Goal: Communication & Community: Share content

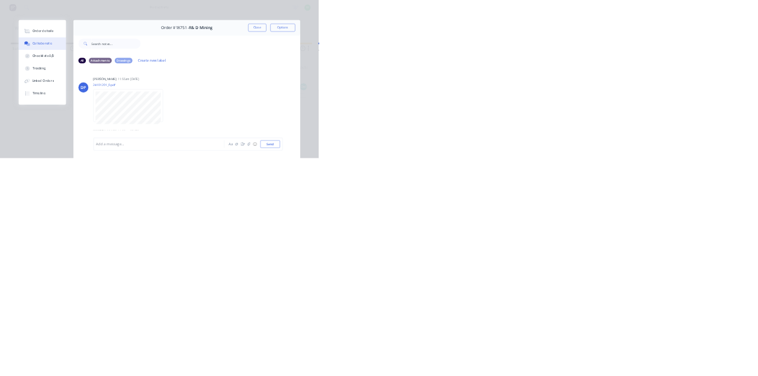
scroll to position [7367, 0]
click at [634, 65] on button "Close" at bounding box center [612, 65] width 43 height 19
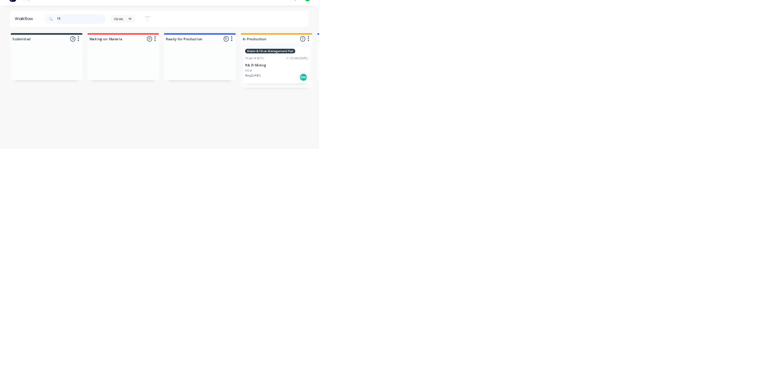
type input "1"
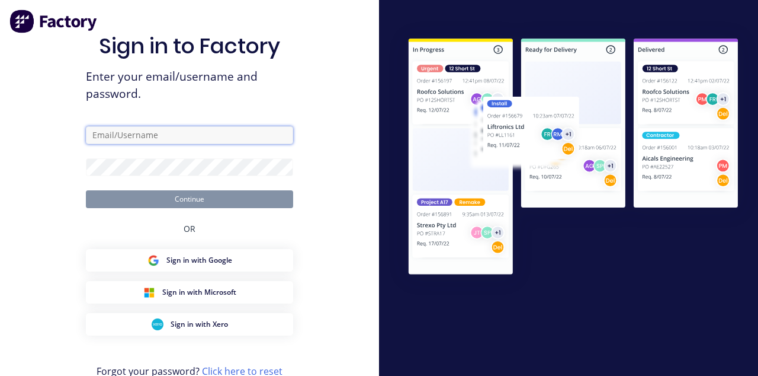
click at [198, 144] on input "text" at bounding box center [189, 135] width 207 height 18
type input "[EMAIL_ADDRESS][DOMAIN_NAME]"
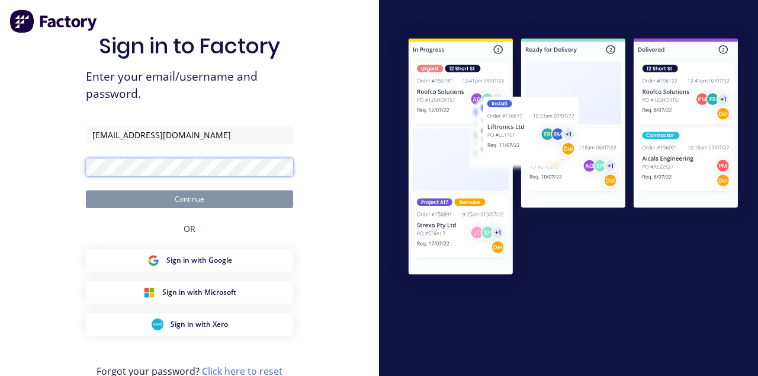
click at [86, 190] on button "Continue" at bounding box center [189, 199] width 207 height 18
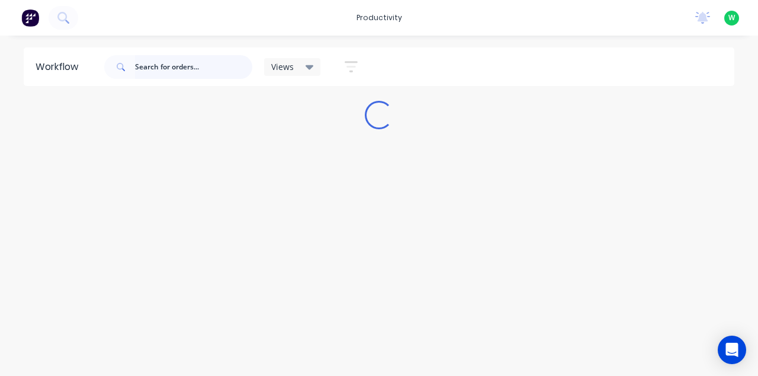
click at [174, 68] on input "text" at bounding box center [193, 67] width 117 height 24
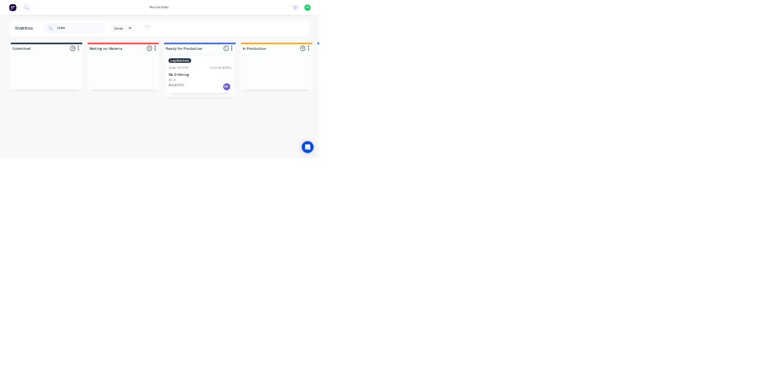
click at [468, 188] on div "PO #" at bounding box center [475, 190] width 149 height 11
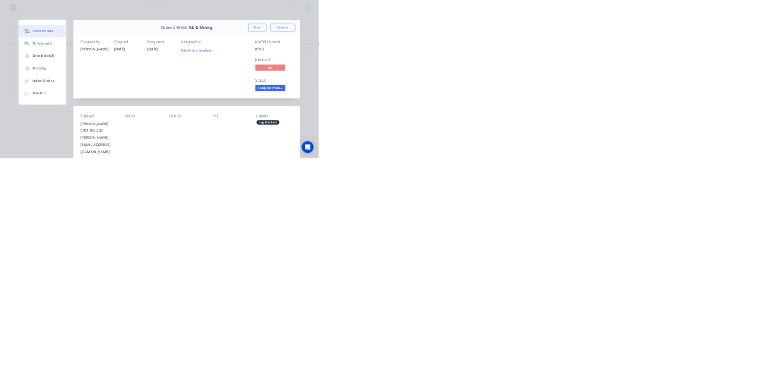
click at [124, 107] on div "Collaborate" at bounding box center [100, 103] width 47 height 11
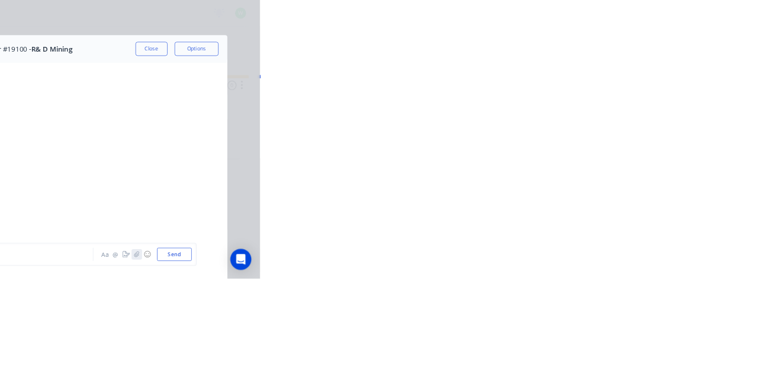
click at [595, 347] on icon "button" at bounding box center [591, 342] width 7 height 8
click at [666, 351] on button "Send" at bounding box center [643, 343] width 47 height 18
click at [634, 68] on button "Close" at bounding box center [612, 65] width 43 height 19
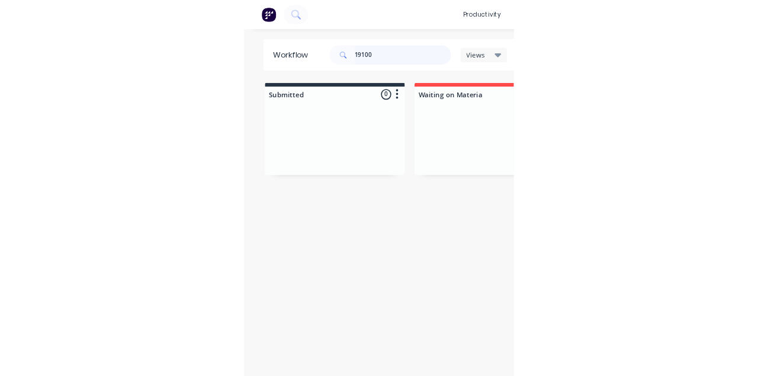
scroll to position [0, 0]
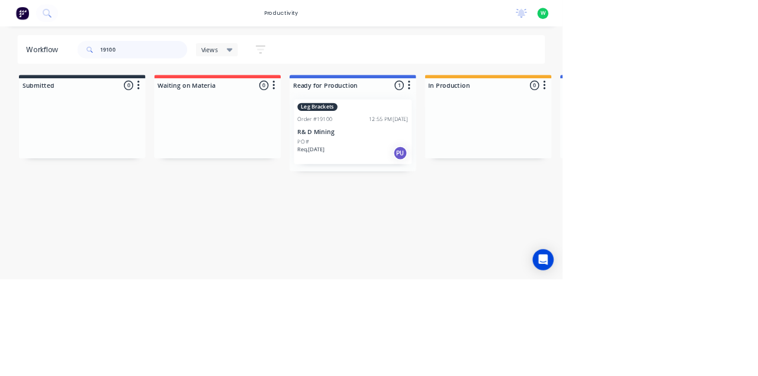
click at [201, 68] on input "19100" at bounding box center [193, 67] width 117 height 24
type input "1"
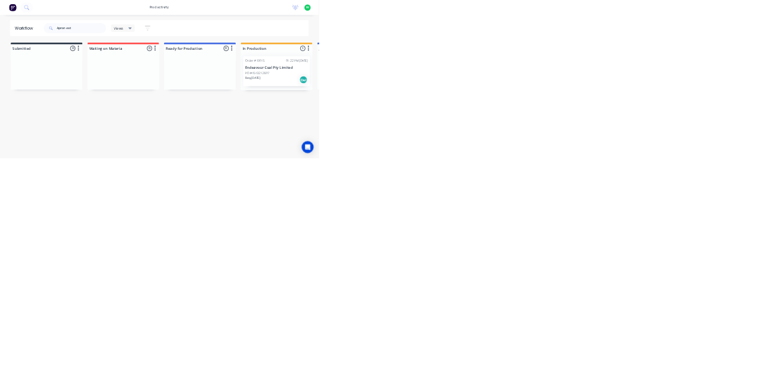
click at [677, 162] on p "Endeavour Coal Pty Limited" at bounding box center [658, 161] width 149 height 10
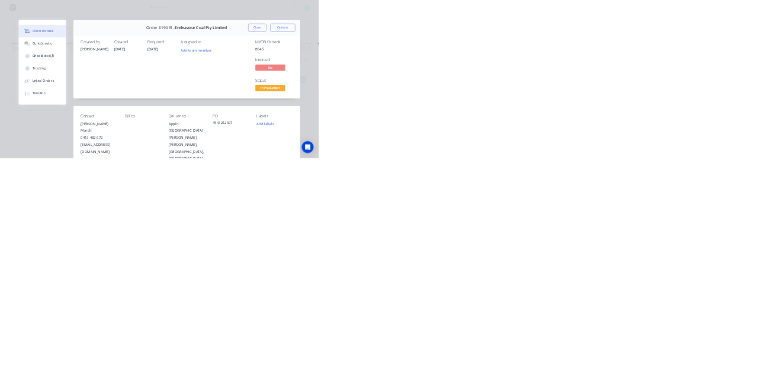
click at [124, 107] on div "Collaborate" at bounding box center [100, 103] width 47 height 11
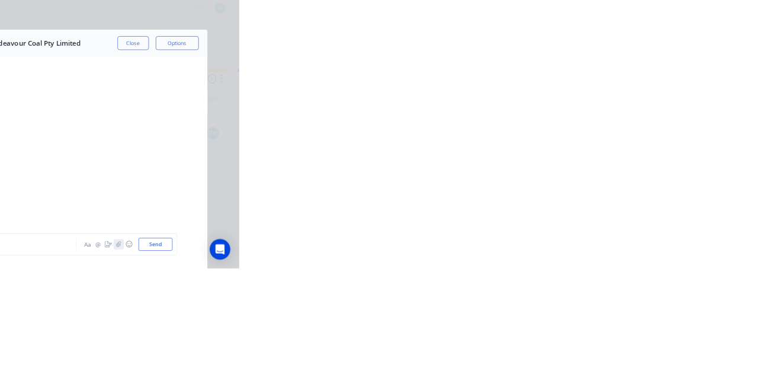
click at [595, 347] on icon "button" at bounding box center [591, 342] width 7 height 8
click at [595, 346] on icon "button" at bounding box center [592, 342] width 7 height 8
click at [666, 351] on button "Send" at bounding box center [643, 343] width 47 height 18
click at [634, 73] on button "Close" at bounding box center [612, 65] width 43 height 19
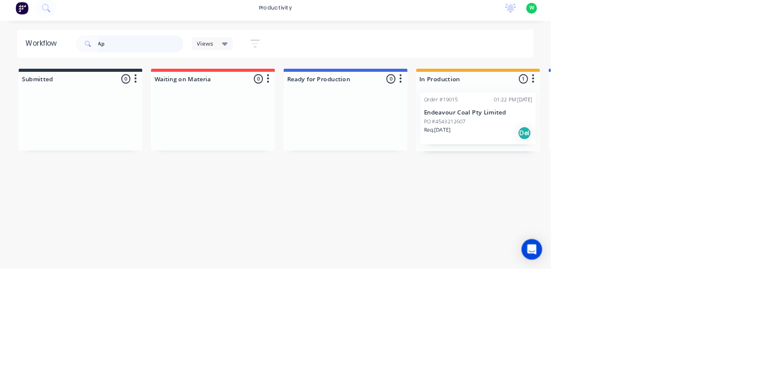
type input "A"
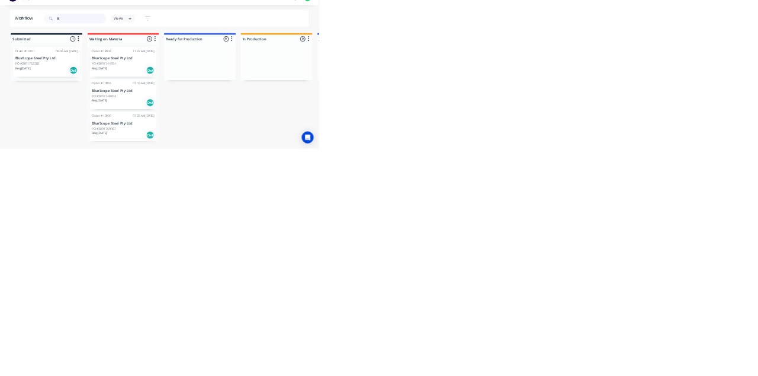
type input "B"
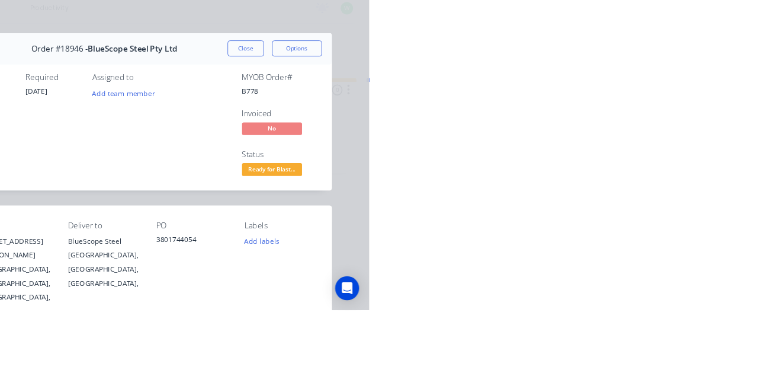
click at [157, 109] on button "Collaborate" at bounding box center [100, 104] width 113 height 30
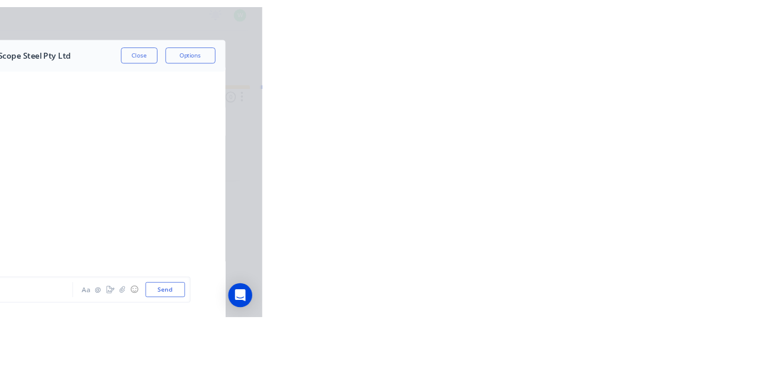
scroll to position [536, 0]
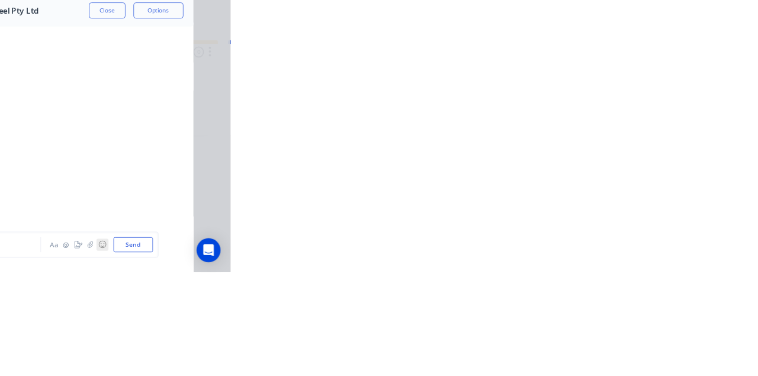
click at [614, 350] on button "☺" at bounding box center [606, 342] width 14 height 14
click at [595, 347] on icon "button" at bounding box center [591, 342] width 7 height 8
click at [614, 350] on button "☺" at bounding box center [606, 342] width 14 height 14
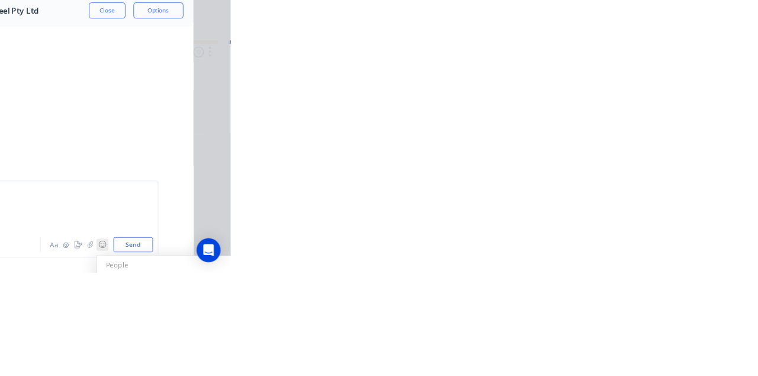
click at [614, 350] on button "☺" at bounding box center [606, 342] width 14 height 14
click at [595, 347] on icon "button" at bounding box center [591, 342] width 7 height 8
click at [666, 351] on button "Send" at bounding box center [643, 343] width 47 height 18
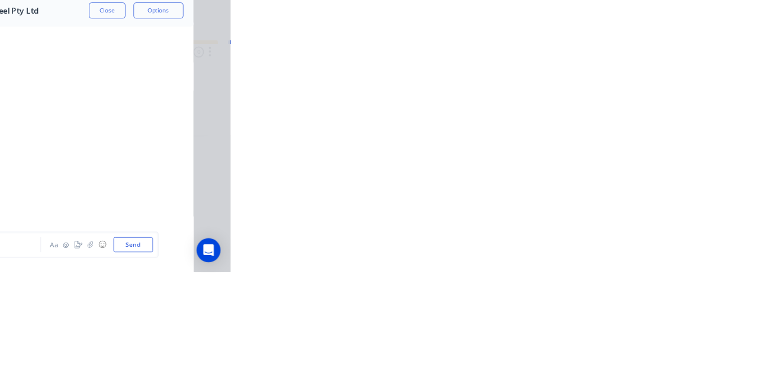
click at [634, 67] on button "Close" at bounding box center [612, 65] width 43 height 19
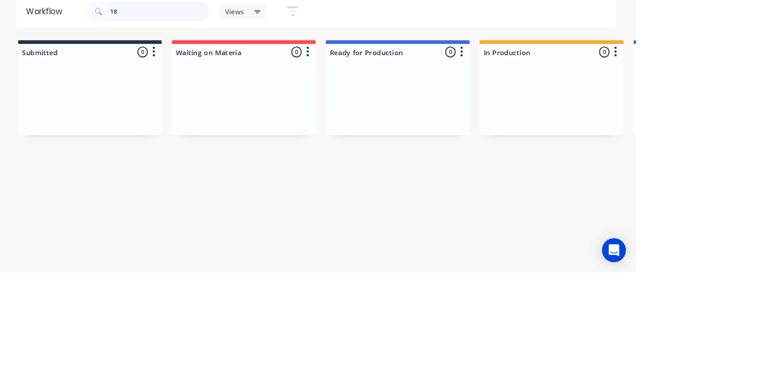
type input "1"
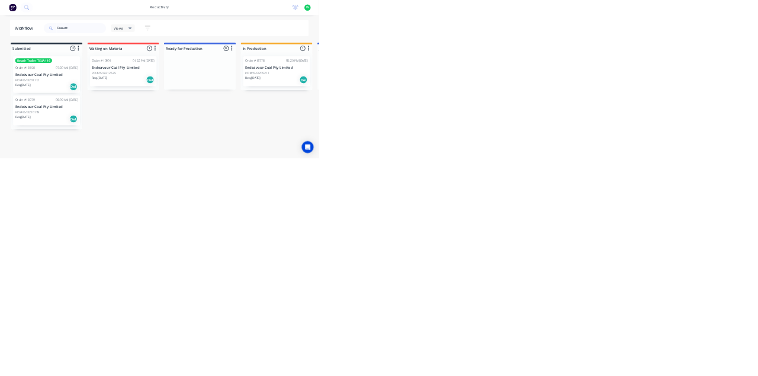
click at [649, 175] on div "PO #4543205211" at bounding box center [658, 174] width 149 height 11
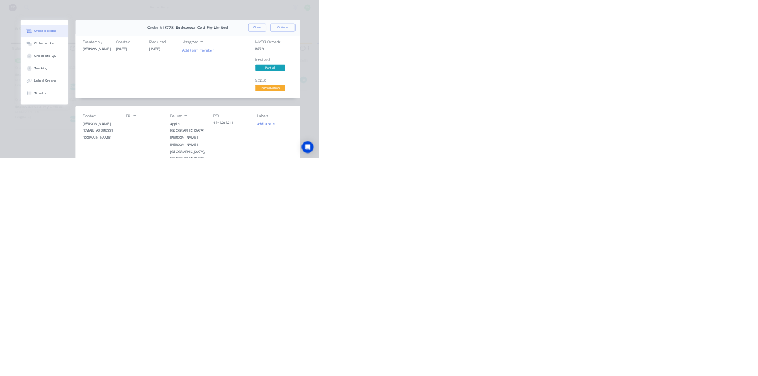
click at [129, 103] on div "Collaborate" at bounding box center [105, 103] width 47 height 11
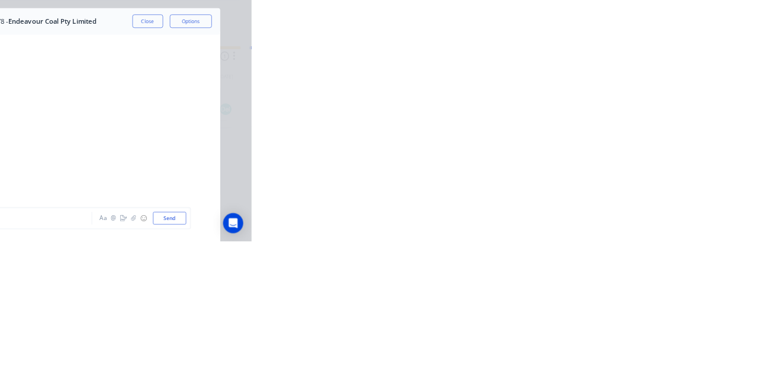
scroll to position [11727, 0]
click at [595, 347] on icon "button" at bounding box center [591, 342] width 7 height 8
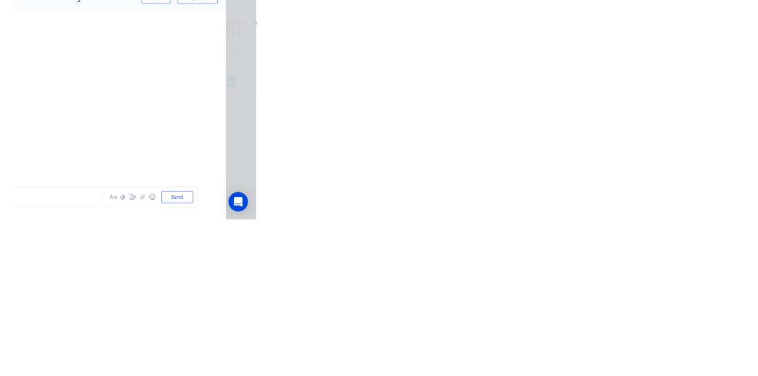
scroll to position [11767, 0]
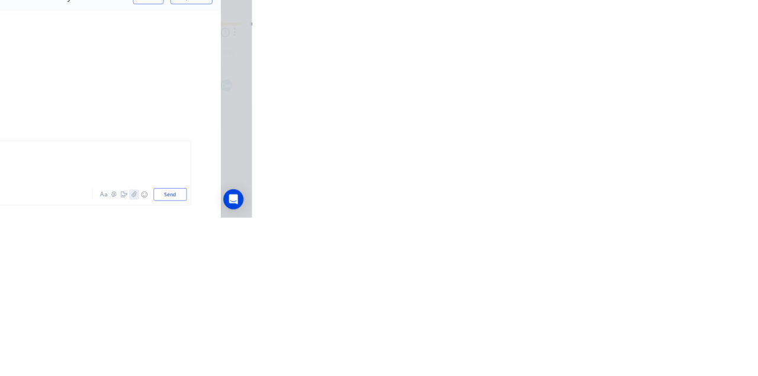
click at [595, 347] on icon "button" at bounding box center [591, 342] width 7 height 8
click at [666, 351] on button "Send" at bounding box center [643, 343] width 47 height 18
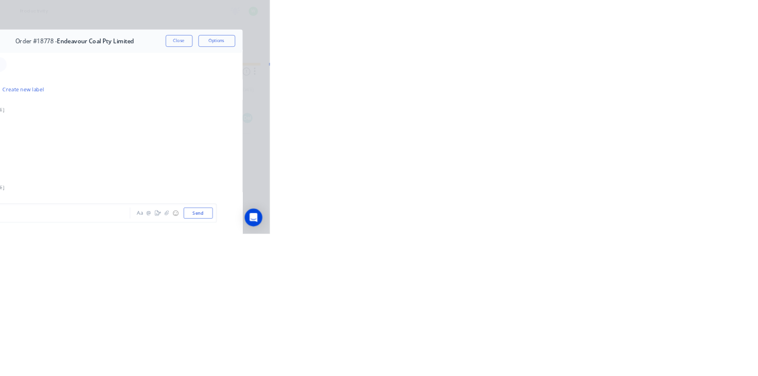
click at [634, 68] on button "Close" at bounding box center [612, 65] width 43 height 19
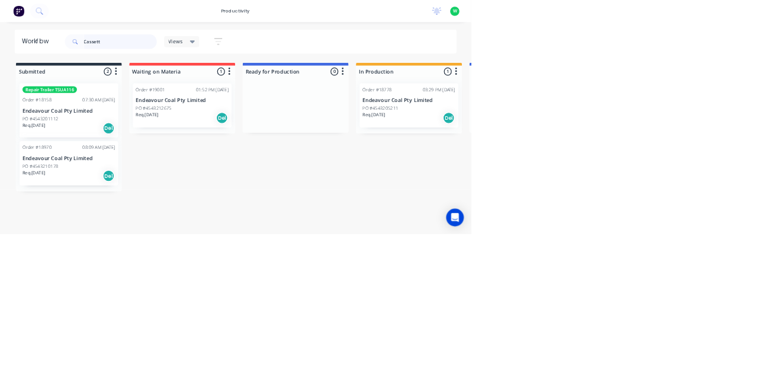
click at [201, 70] on input "Cassett" at bounding box center [193, 67] width 117 height 24
type input "C"
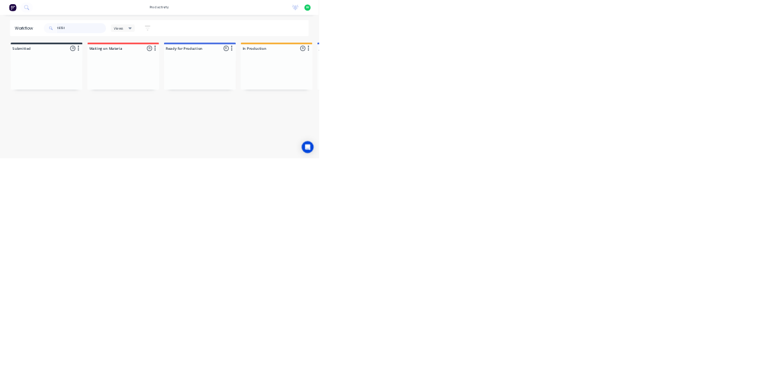
type input "18751"
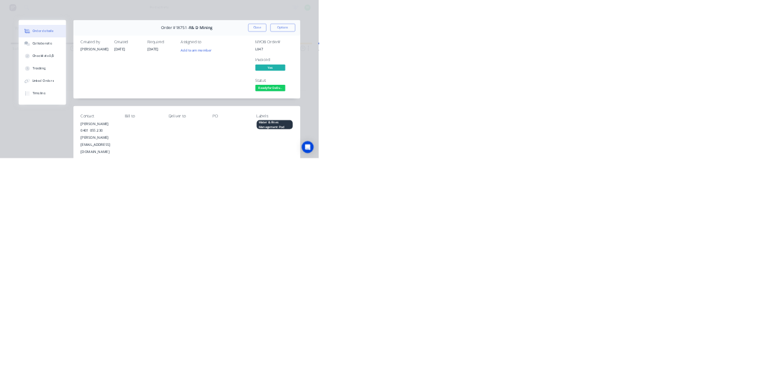
click at [157, 117] on button "Collaborate" at bounding box center [100, 104] width 113 height 30
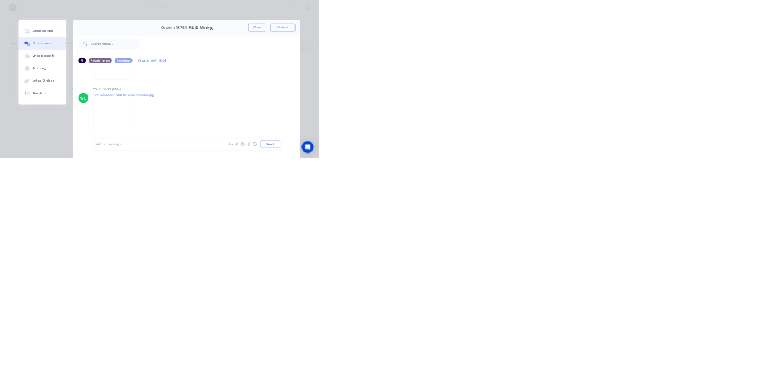
scroll to position [2026, 0]
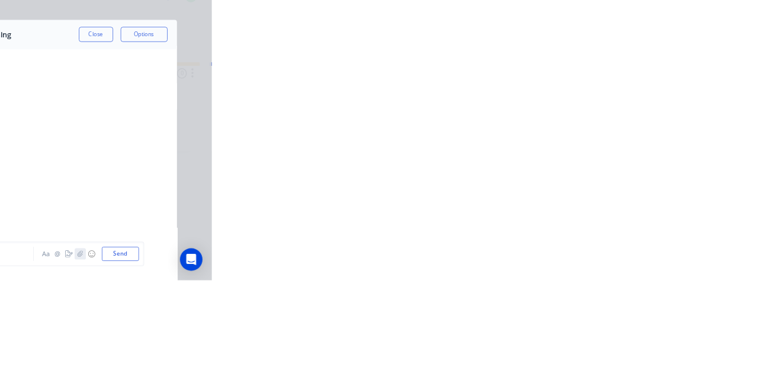
click at [595, 347] on icon "button" at bounding box center [591, 342] width 7 height 8
click at [666, 351] on button "Send" at bounding box center [643, 343] width 47 height 18
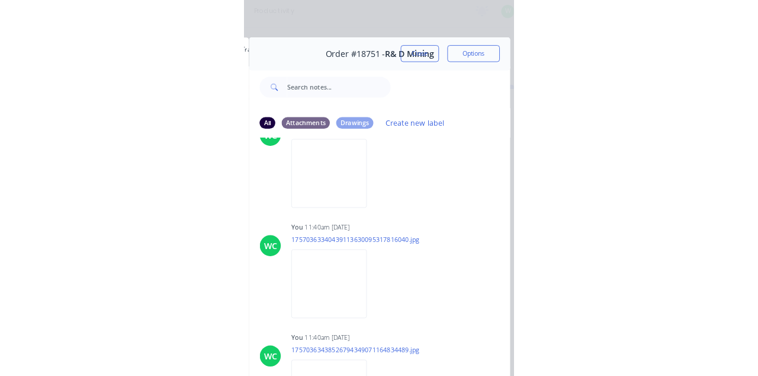
scroll to position [0, 0]
